Goal: Task Accomplishment & Management: Manage account settings

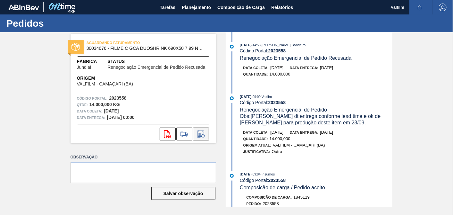
click at [202, 135] on icon at bounding box center [201, 134] width 10 height 8
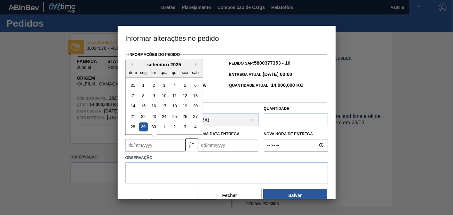
click at [167, 145] on Coleta2023558 "Nova Data Coleta" at bounding box center [155, 145] width 60 height 13
click at [168, 63] on div "setembro 2025" at bounding box center [164, 64] width 77 height 5
click at [197, 64] on button "Next Month" at bounding box center [197, 64] width 4 height 4
click at [188, 88] on div "3" at bounding box center [185, 85] width 9 height 9
type Coleta2023558 "[DATE]"
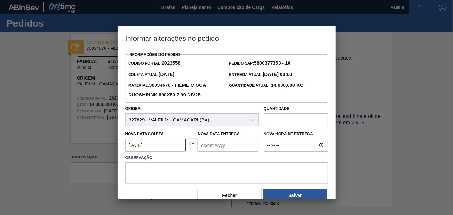
drag, startPoint x: 214, startPoint y: 143, endPoint x: 214, endPoint y: 136, distance: 6.4
click at [214, 143] on Entrega2023558 "Nova Data Entrega" at bounding box center [228, 145] width 60 height 13
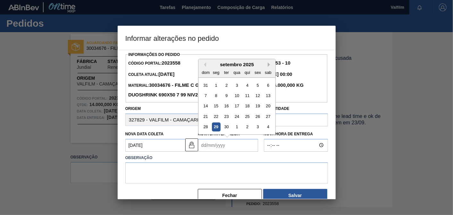
click at [269, 63] on button "Next Month" at bounding box center [270, 64] width 4 height 4
click at [235, 95] on div "8" at bounding box center [237, 95] width 9 height 9
type Entrega2023558 "[DATE]"
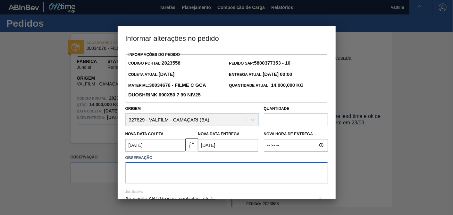
click at [225, 174] on textarea at bounding box center [226, 172] width 203 height 21
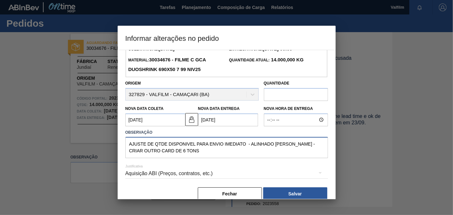
scroll to position [35, 0]
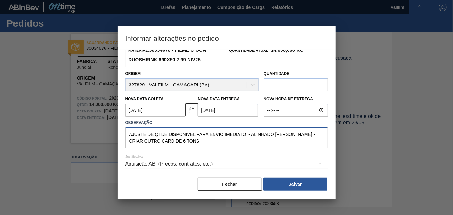
type textarea "AJUSTE DE QTDE DISPONIVEL PARA ENVIO IMEDIATO - ALINHADO [PERSON_NAME] - CRIAR …"
click at [196, 167] on div "Aquisição ABI (Preços, contratos, etc.)" at bounding box center [226, 164] width 203 height 18
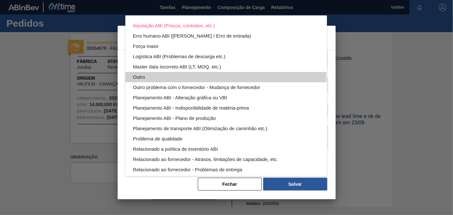
click at [163, 73] on div "Outro" at bounding box center [226, 77] width 186 height 10
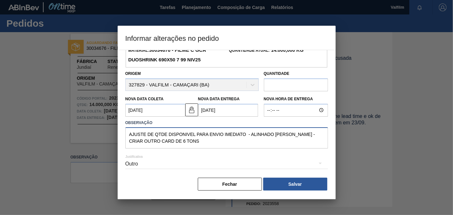
click at [230, 141] on textarea "AJUSTE DE QTDE DISPONIVEL PARA ENVIO IMEDIATO - ALINHADO [PERSON_NAME] - CRIAR …" at bounding box center [226, 137] width 203 height 21
drag, startPoint x: 213, startPoint y: 143, endPoint x: 101, endPoint y: 121, distance: 114.0
click at [101, 121] on div "Informar alterações no pedido Informações do Pedido Código Portal: 2023558 Pedi…" at bounding box center [226, 107] width 453 height 215
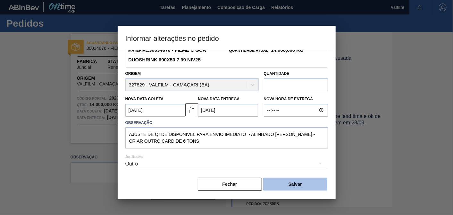
click at [292, 182] on button "Salvar" at bounding box center [295, 183] width 64 height 13
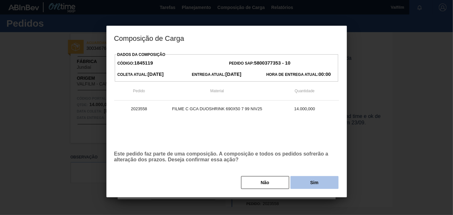
click at [303, 186] on button "Sim" at bounding box center [315, 182] width 48 height 13
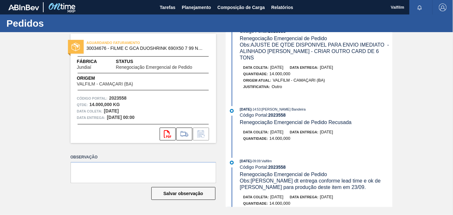
scroll to position [0, 0]
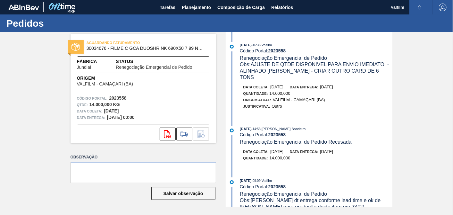
click at [353, 103] on div "Justificativa: Outro" at bounding box center [319, 106] width 152 height 6
